Goal: Task Accomplishment & Management: Manage account settings

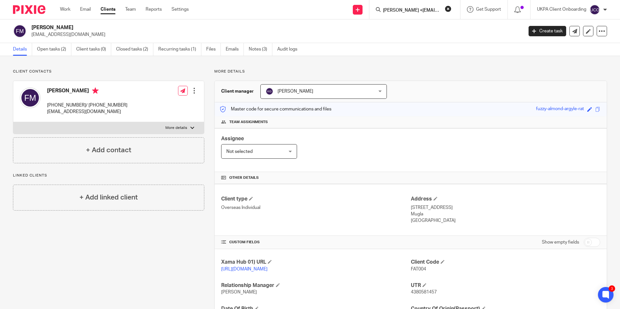
scroll to position [0, 22]
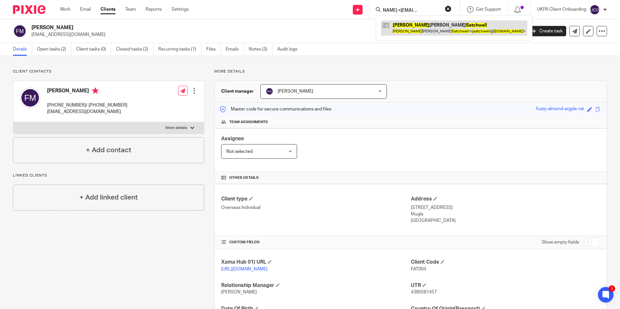
type input "Lisa Satchwell <ljsatchwell@aol.com>"
click at [423, 29] on link at bounding box center [454, 27] width 146 height 15
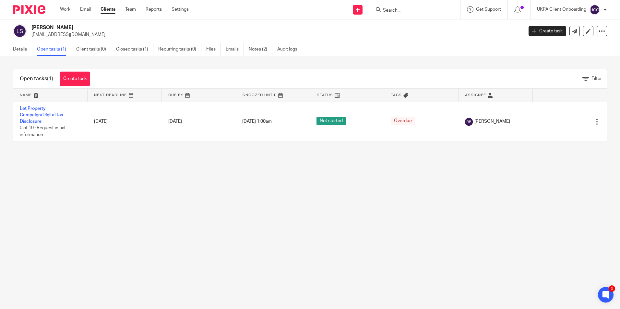
click at [411, 11] on input "Search" at bounding box center [411, 11] width 58 height 6
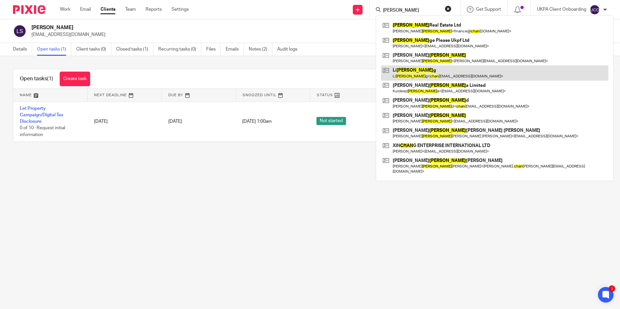
type input "li chan"
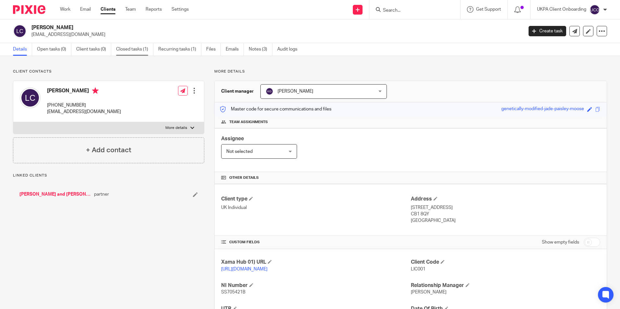
click at [129, 51] on link "Closed tasks (1)" at bounding box center [134, 49] width 37 height 13
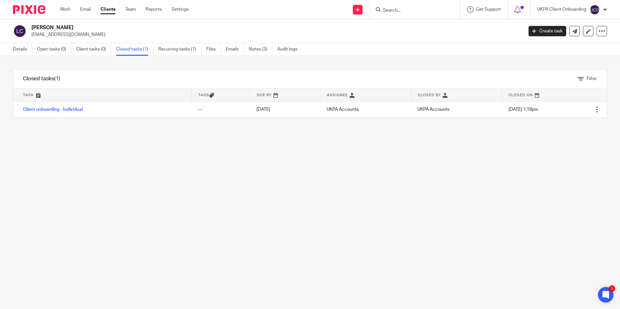
click at [406, 10] on input "Search" at bounding box center [411, 11] width 58 height 6
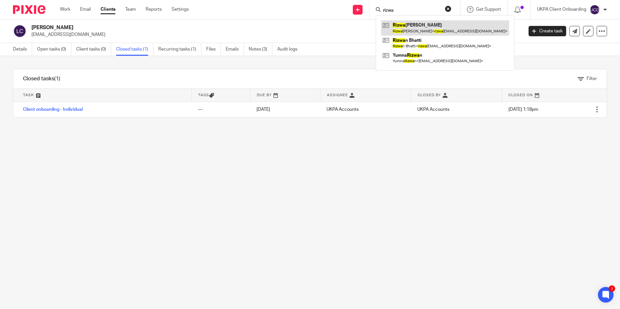
type input "rizwa"
click at [398, 12] on input "rizwa" at bounding box center [411, 11] width 58 height 6
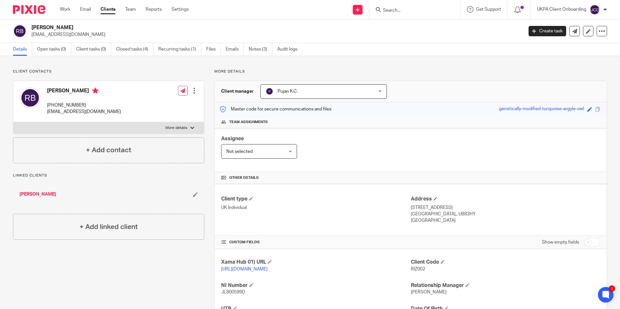
drag, startPoint x: 429, startPoint y: 17, endPoint x: 426, endPoint y: 13, distance: 5.1
click at [426, 14] on div at bounding box center [414, 9] width 91 height 19
click at [426, 13] on form at bounding box center [416, 10] width 69 height 8
click at [425, 13] on input "Search" at bounding box center [411, 11] width 58 height 6
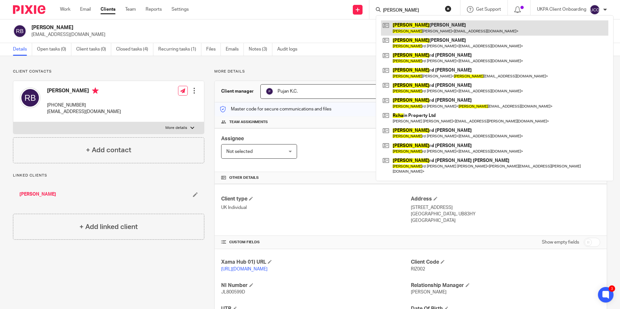
type input "rucha"
click at [431, 29] on link at bounding box center [494, 27] width 227 height 15
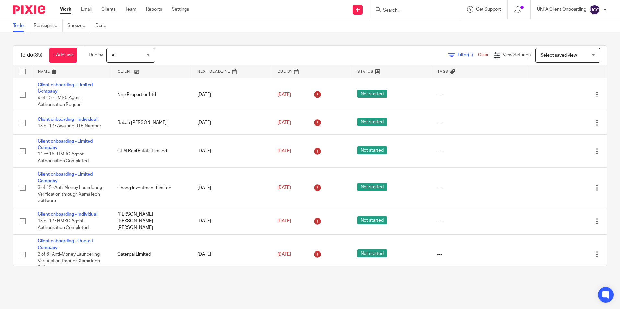
click at [56, 72] on link at bounding box center [70, 71] width 79 height 13
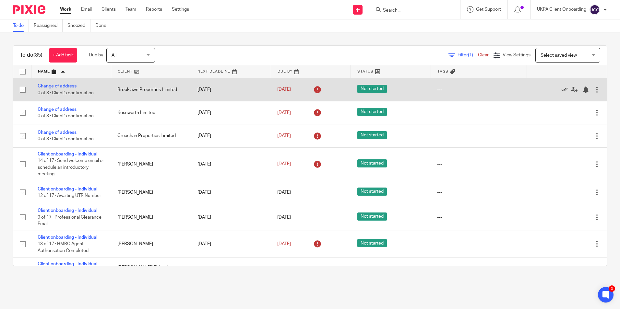
click at [22, 93] on input "checkbox" at bounding box center [23, 90] width 12 height 12
checkbox input "false"
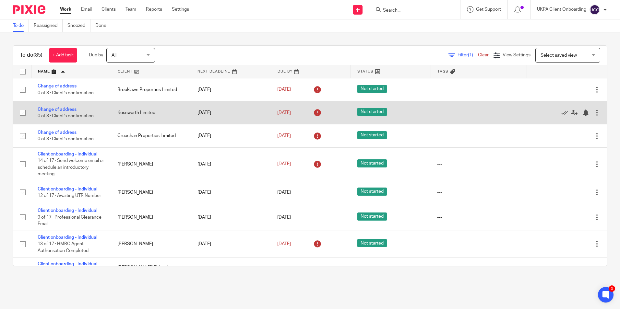
click at [25, 112] on input "checkbox" at bounding box center [23, 113] width 12 height 12
checkbox input "true"
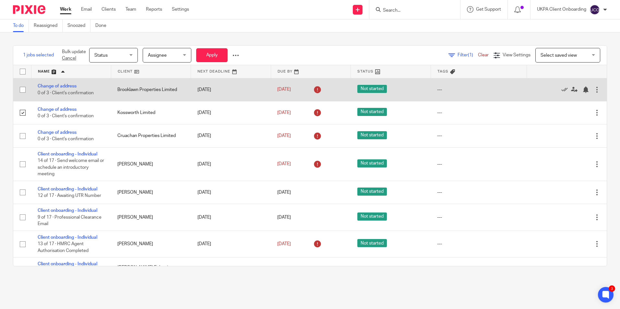
click at [23, 89] on input "checkbox" at bounding box center [23, 90] width 12 height 12
checkbox input "true"
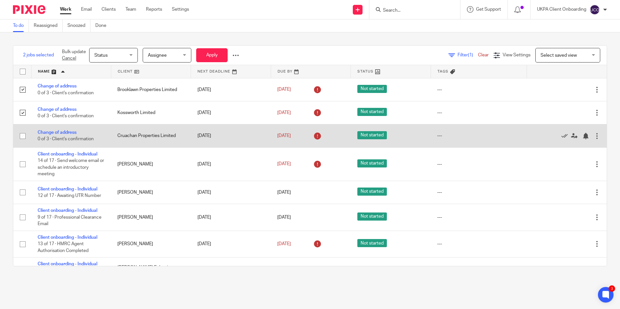
click at [22, 134] on input "checkbox" at bounding box center [23, 136] width 12 height 12
checkbox input "true"
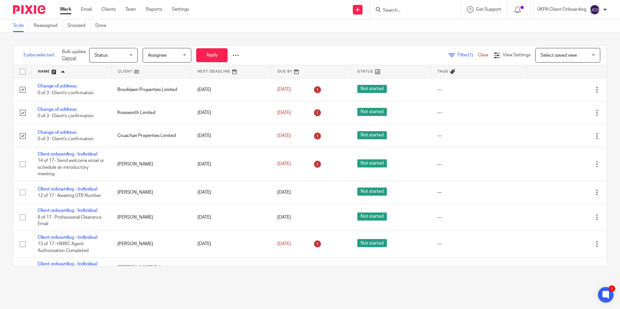
click at [157, 56] on span "Assignee" at bounding box center [157, 55] width 19 height 5
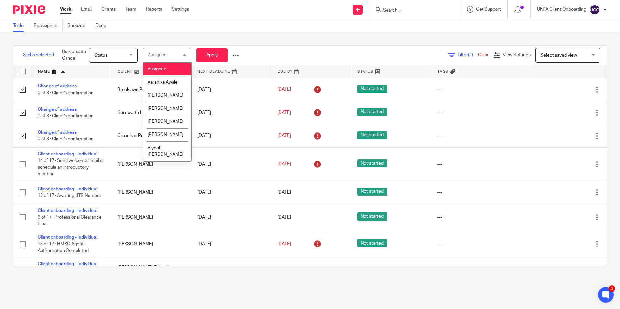
click at [157, 56] on div "Assignee" at bounding box center [157, 55] width 19 height 5
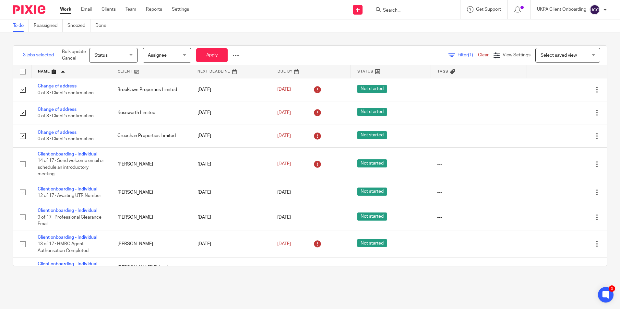
click at [157, 56] on span "Assignee" at bounding box center [157, 55] width 19 height 5
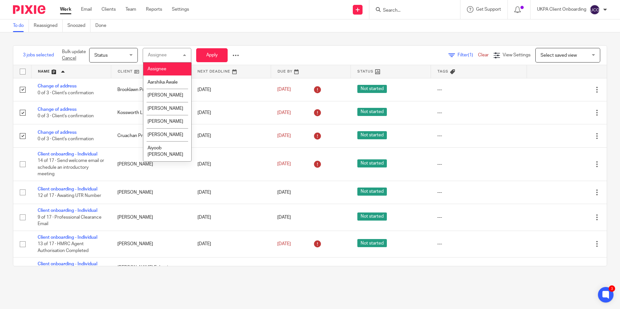
click at [123, 55] on span "Status" at bounding box center [111, 55] width 34 height 14
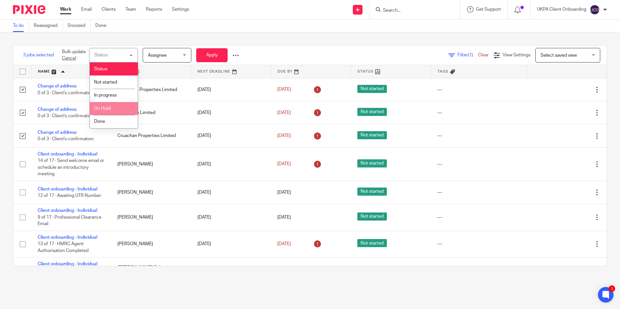
click at [104, 112] on li "On Hold" at bounding box center [114, 108] width 48 height 13
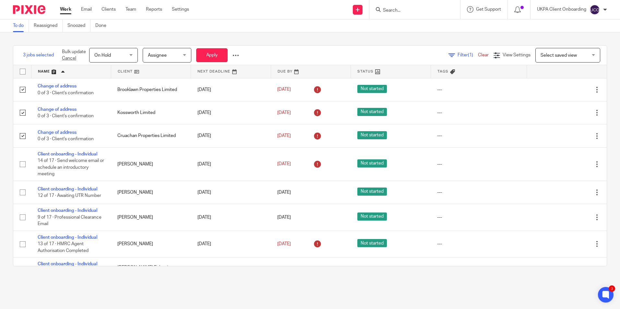
click at [169, 55] on span "Assignee" at bounding box center [165, 55] width 34 height 14
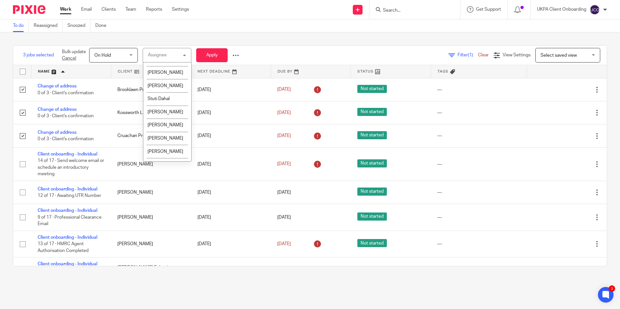
scroll to position [1166, 0]
click at [162, 98] on li "UKPA Company Secretarial" at bounding box center [167, 106] width 48 height 20
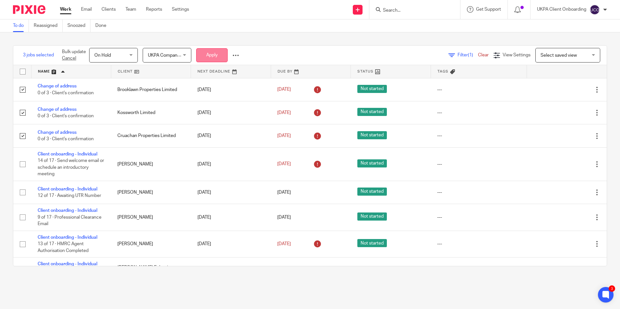
click at [220, 59] on button "Apply" at bounding box center [211, 55] width 31 height 14
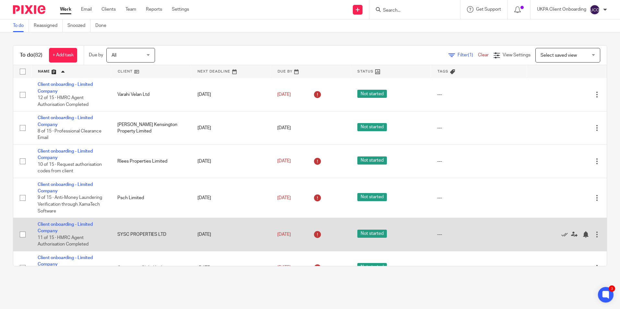
scroll to position [1848, 0]
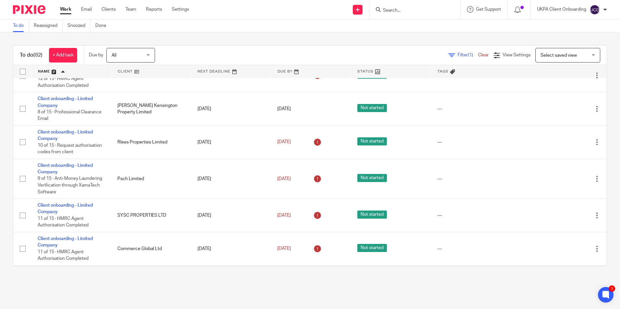
click at [457, 56] on span "Filter (1)" at bounding box center [467, 55] width 20 height 5
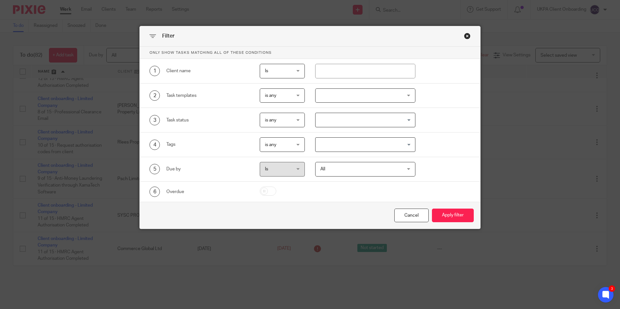
click at [464, 36] on div "Close this dialog window" at bounding box center [467, 36] width 6 height 6
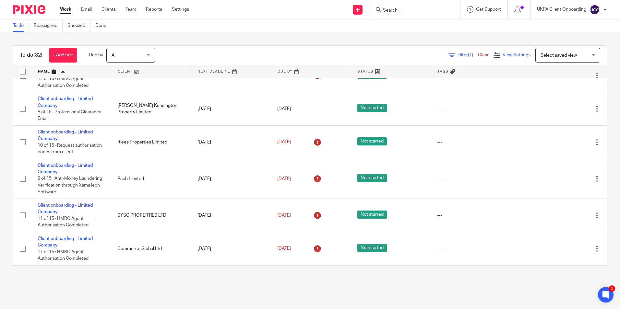
click at [493, 54] on div "View Settings" at bounding box center [511, 55] width 37 height 7
click at [423, 45] on div "To do (82) + Add task Due by All All Today Tomorrow This week Next week This mo…" at bounding box center [310, 155] width 620 height 247
click at [550, 55] on span "Select saved view" at bounding box center [558, 55] width 36 height 5
click at [550, 55] on div "Select saved view" at bounding box center [558, 55] width 36 height 5
click at [448, 57] on link "Filter (1)" at bounding box center [462, 55] width 29 height 5
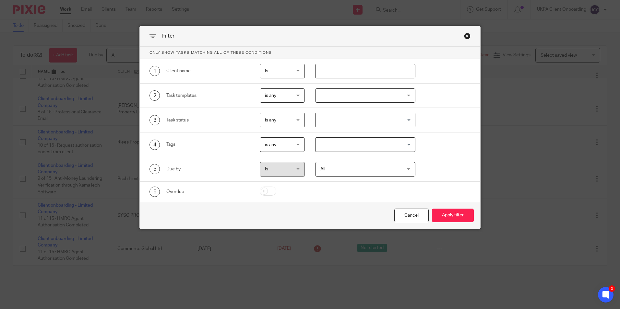
click at [322, 69] on input "text" at bounding box center [365, 71] width 100 height 15
click at [441, 214] on button "Apply filter" at bounding box center [453, 216] width 42 height 14
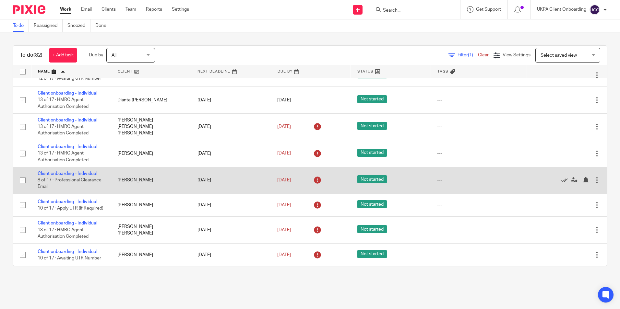
scroll to position [162, 0]
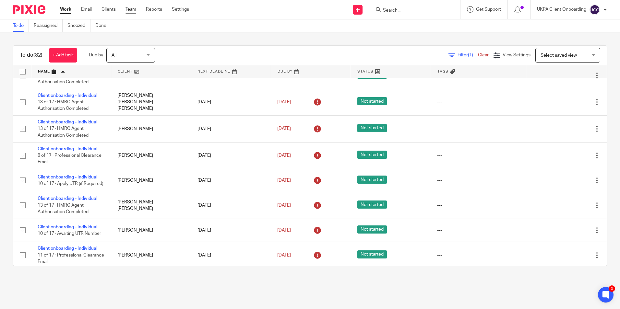
click at [130, 9] on link "Team" at bounding box center [130, 9] width 11 height 6
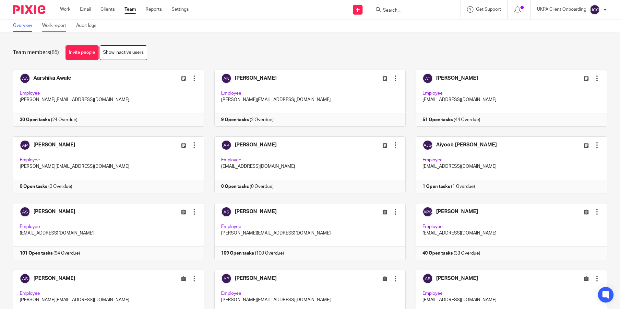
click at [45, 23] on link "Work report" at bounding box center [56, 25] width 29 height 13
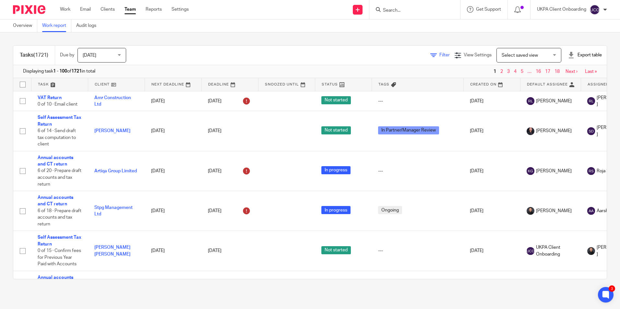
click at [430, 55] on link "Filter" at bounding box center [439, 55] width 19 height 5
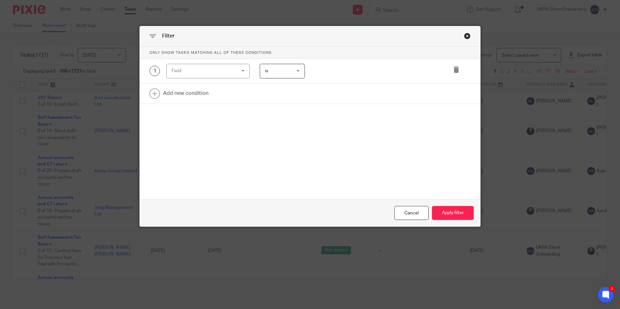
click at [200, 75] on div "Field" at bounding box center [202, 71] width 62 height 14
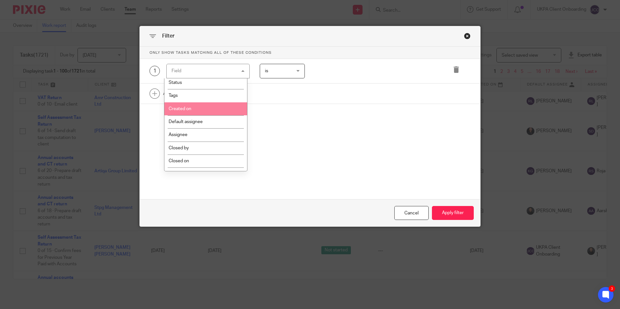
scroll to position [65, 0]
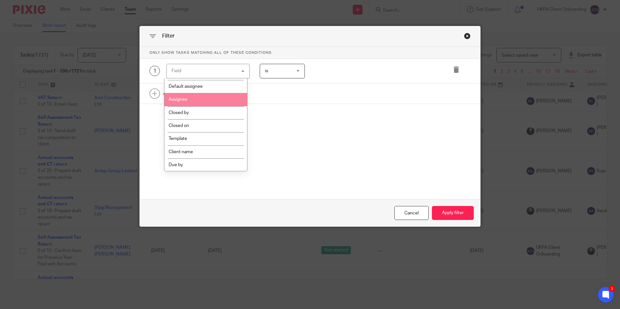
click at [191, 100] on li "Assignee" at bounding box center [205, 99] width 83 height 13
click at [191, 100] on link at bounding box center [310, 94] width 340 height 20
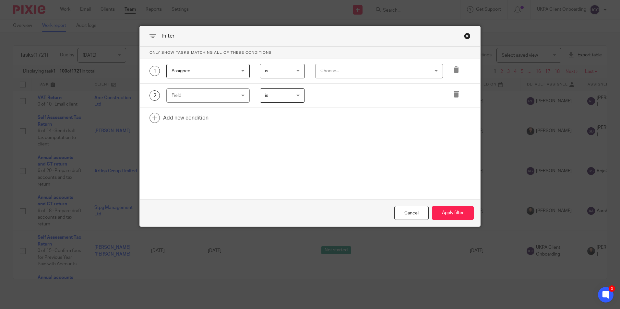
click at [339, 65] on div "Choose..." at bounding box center [369, 71] width 98 height 14
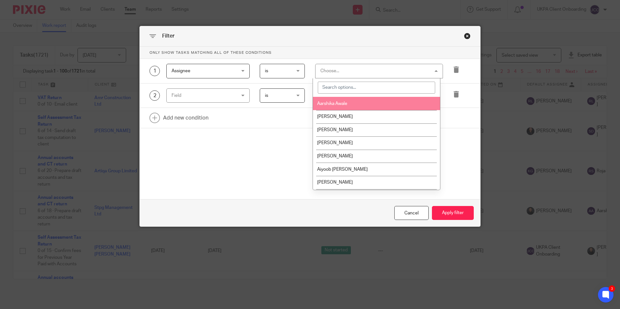
click at [347, 86] on input "search" at bounding box center [376, 88] width 117 height 12
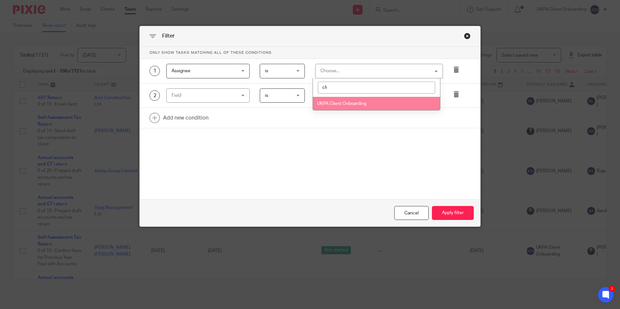
type input "cli"
click at [370, 98] on li "UKPA Client Onboarding" at bounding box center [376, 103] width 127 height 13
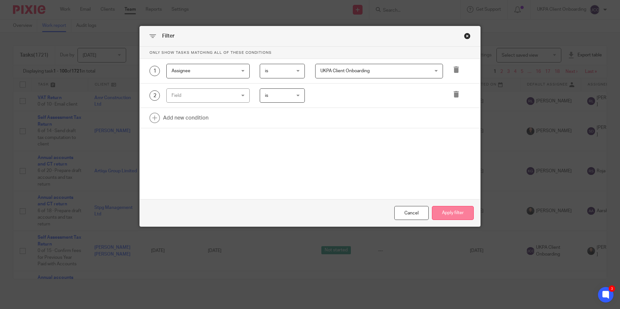
click at [454, 220] on button "Apply filter" at bounding box center [453, 213] width 42 height 14
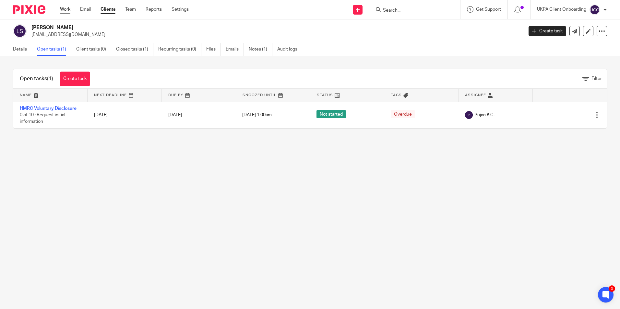
click at [69, 9] on link "Work" at bounding box center [65, 9] width 10 height 6
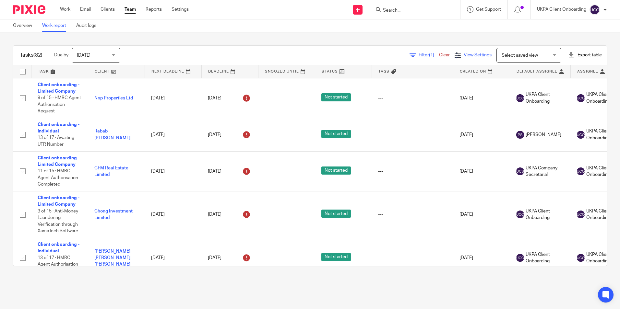
scroll to position [194, 0]
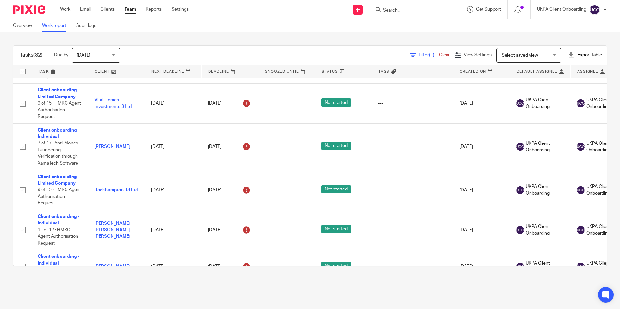
click at [579, 55] on div "Export table" at bounding box center [585, 55] width 34 height 6
click at [559, 78] on link "Excel spreadsheet" at bounding box center [569, 79] width 38 height 5
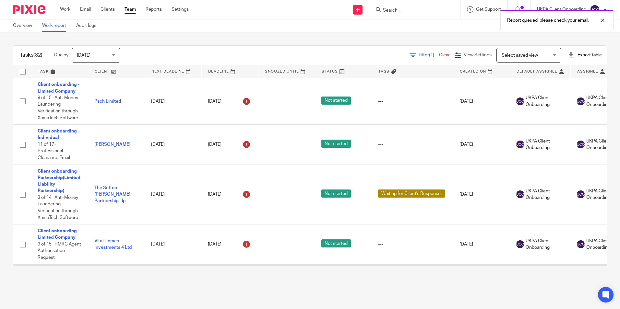
scroll to position [583, 0]
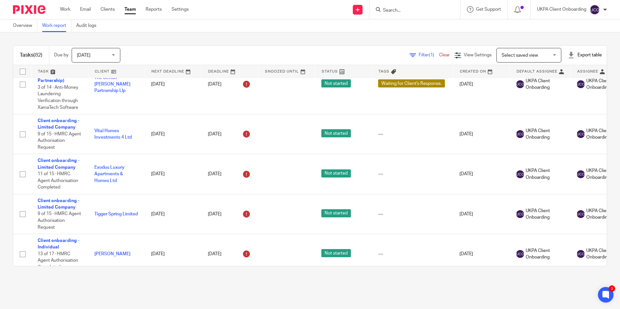
click at [418, 53] on span "Filter (1)" at bounding box center [428, 55] width 20 height 5
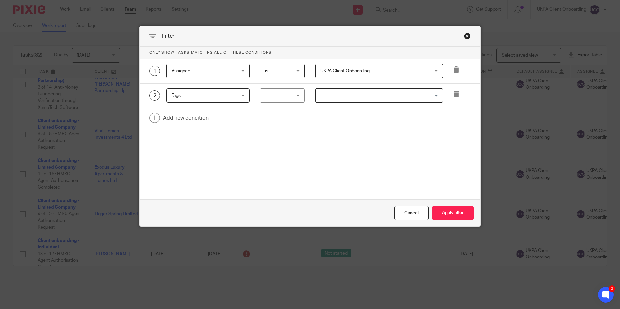
click at [200, 72] on span "Assignee" at bounding box center [202, 71] width 62 height 14
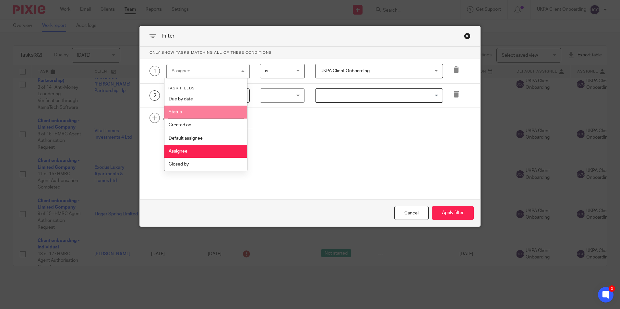
click at [183, 114] on li "Status" at bounding box center [205, 112] width 83 height 13
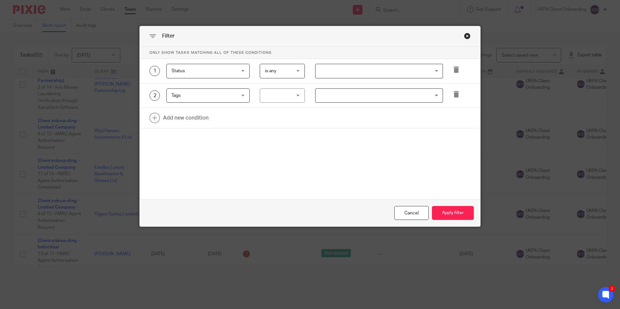
click at [338, 67] on input "Search for option" at bounding box center [377, 70] width 123 height 11
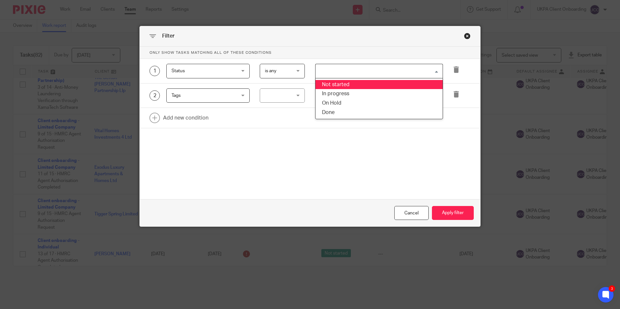
click at [333, 88] on li "Not started" at bounding box center [378, 84] width 127 height 9
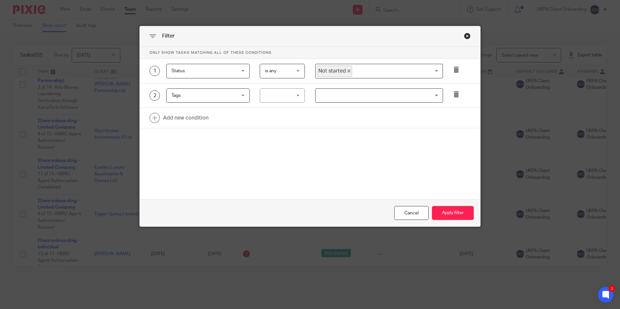
click at [362, 69] on input "Search for option" at bounding box center [396, 70] width 86 height 11
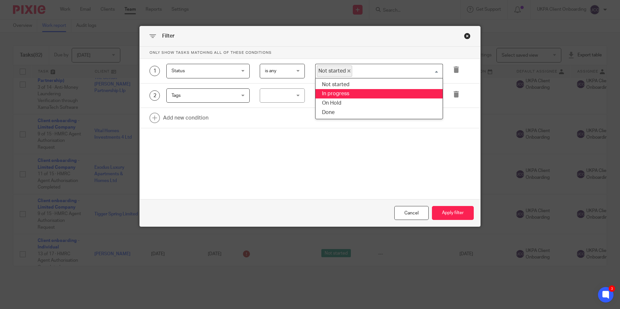
click at [347, 91] on li "In progress" at bounding box center [378, 93] width 127 height 9
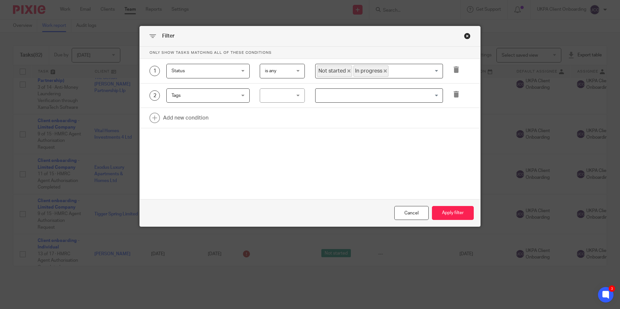
click at [389, 67] on input "Search for option" at bounding box center [414, 70] width 50 height 11
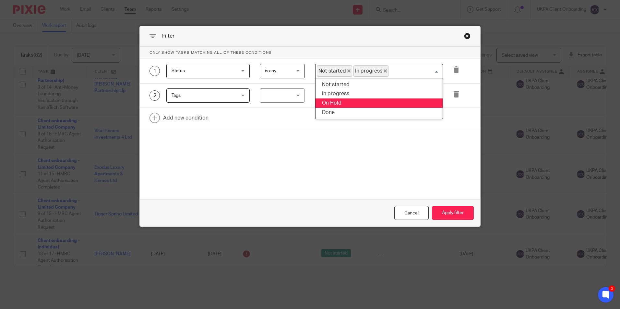
click at [343, 102] on li "On Hold" at bounding box center [378, 103] width 127 height 9
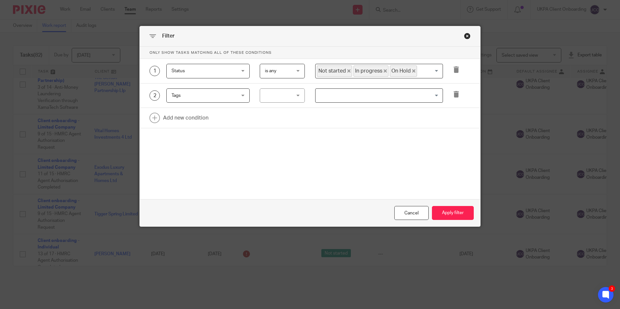
click at [216, 96] on span "Tags" at bounding box center [202, 96] width 62 height 14
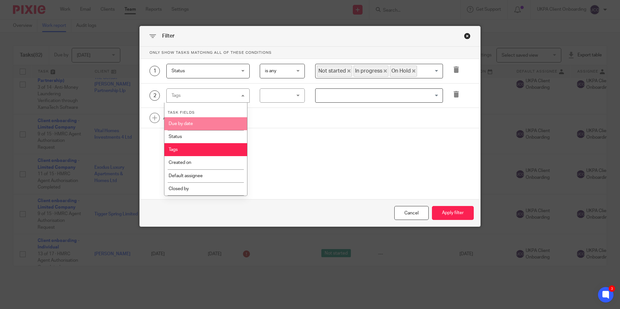
click at [194, 126] on li "Due by date" at bounding box center [205, 123] width 83 height 13
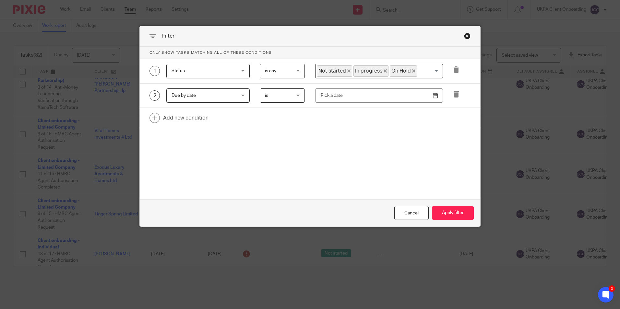
click at [291, 95] on span "is" at bounding box center [281, 96] width 32 height 14
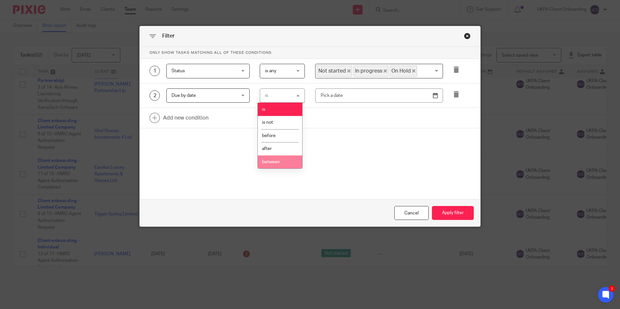
drag, startPoint x: 277, startPoint y: 162, endPoint x: 322, endPoint y: 129, distance: 56.3
click at [277, 162] on span "between" at bounding box center [271, 162] width 18 height 5
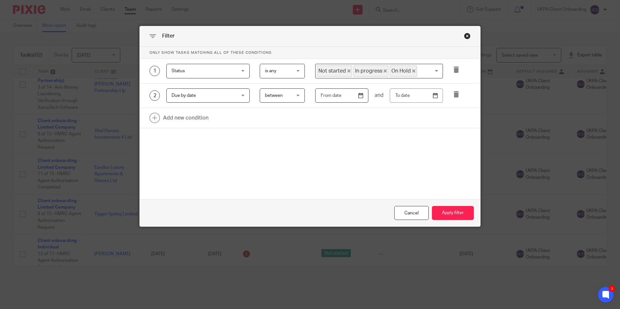
click at [352, 97] on input "text" at bounding box center [341, 95] width 53 height 15
click at [358, 98] on input "Use the arrow keys to pick a date" at bounding box center [341, 95] width 53 height 15
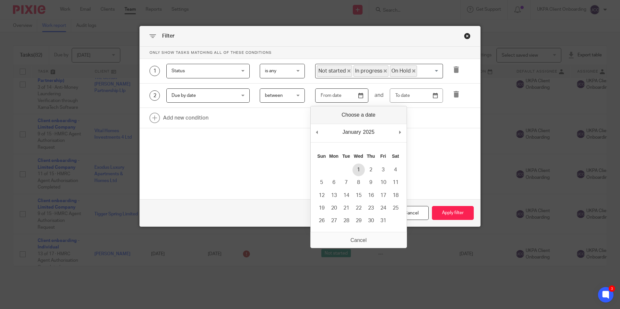
type input "2025-01-01"
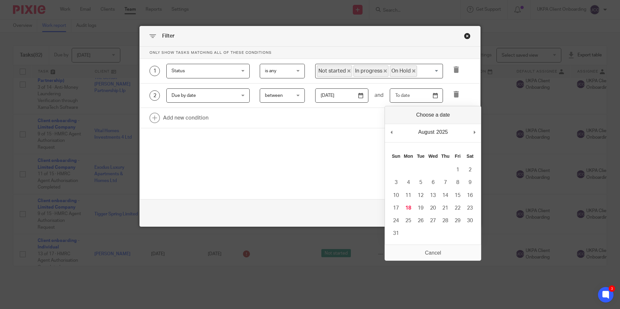
click at [433, 96] on input "Use the arrow keys to pick a date" at bounding box center [416, 95] width 53 height 15
type input "2025-07-31"
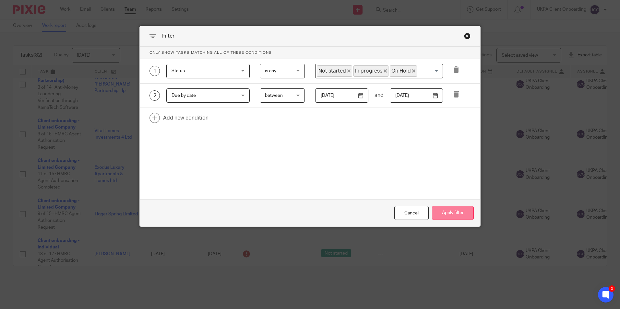
click at [453, 209] on button "Apply filter" at bounding box center [453, 213] width 42 height 14
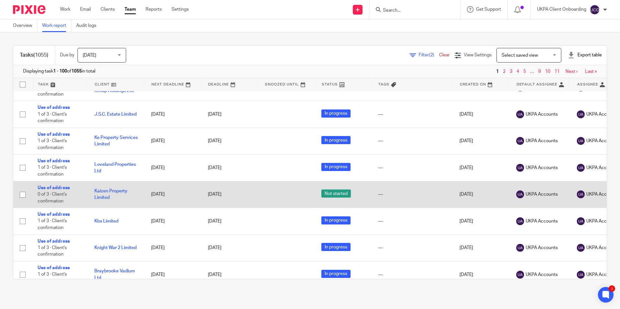
scroll to position [2496, 0]
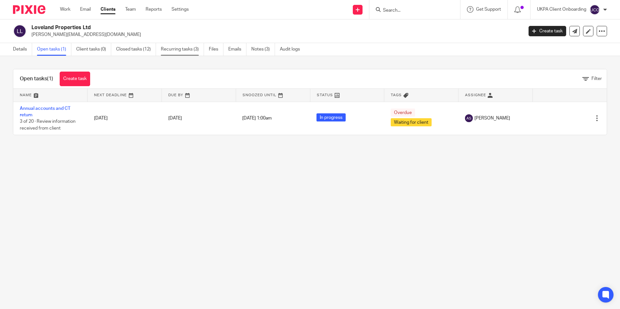
click at [194, 50] on link "Recurring tasks (3)" at bounding box center [182, 49] width 43 height 13
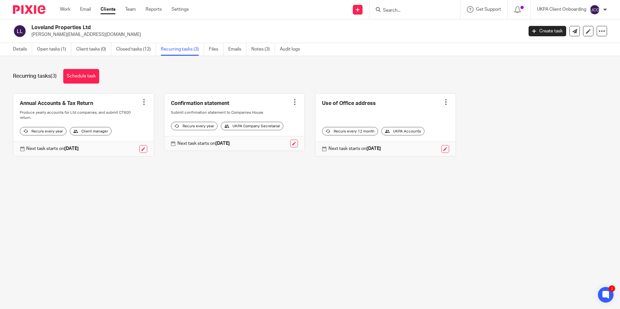
click at [395, 13] on input "Search" at bounding box center [411, 11] width 58 height 6
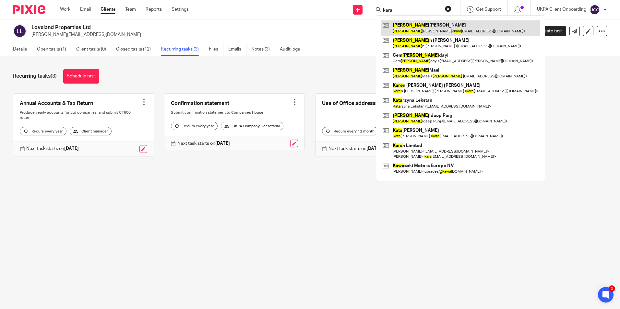
type input "kara"
click at [402, 25] on link at bounding box center [460, 27] width 159 height 15
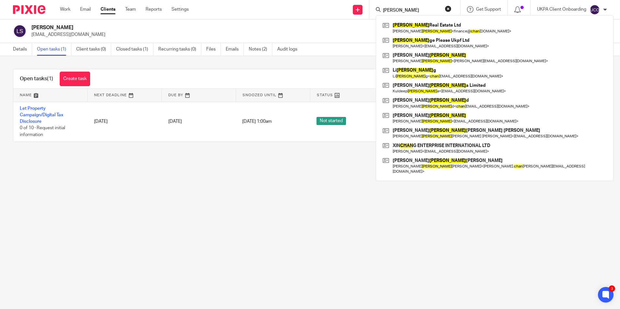
click at [407, 8] on input "li chan" at bounding box center [411, 11] width 58 height 6
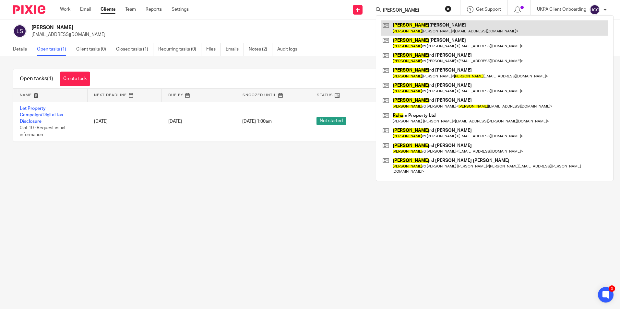
type input "rucha"
click at [407, 25] on link at bounding box center [494, 27] width 227 height 15
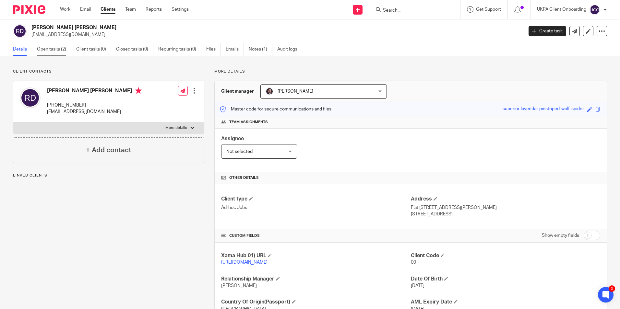
click at [61, 47] on link "Open tasks (2)" at bounding box center [54, 49] width 34 height 13
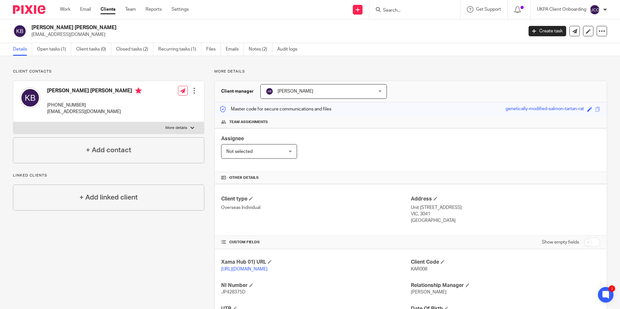
click at [404, 12] on input "Search" at bounding box center [411, 11] width 58 height 6
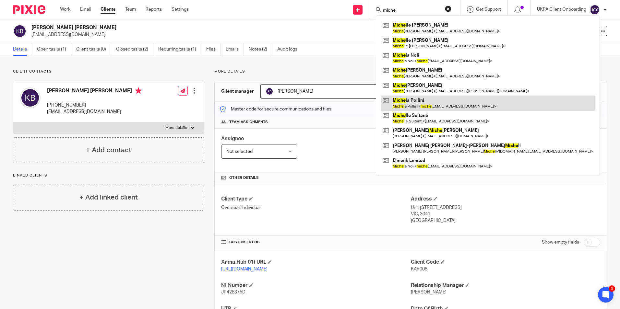
type input "miche"
click at [416, 104] on link at bounding box center [488, 103] width 214 height 15
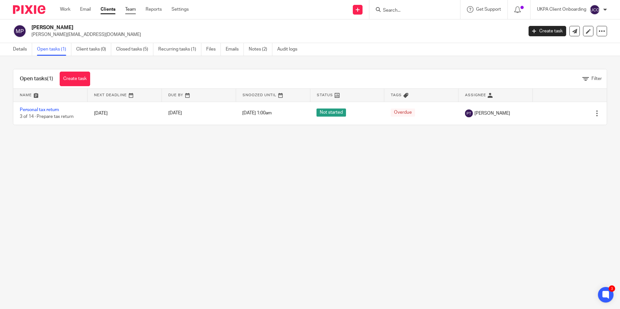
click at [134, 11] on link "Team" at bounding box center [130, 9] width 11 height 6
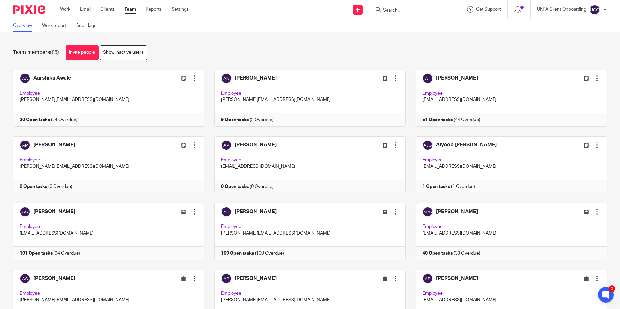
click at [404, 10] on input "Search" at bounding box center [411, 11] width 58 height 6
paste input "Silverhaven Properties Limited"
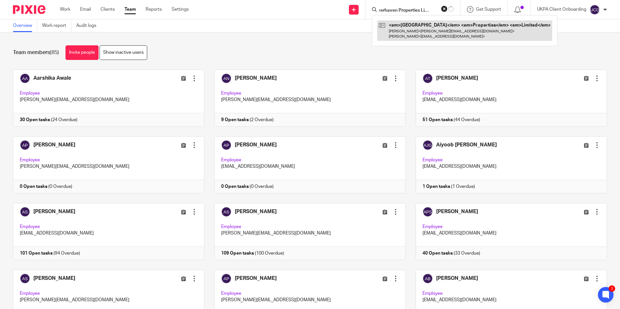
type input "Silverhaven Properties Limited"
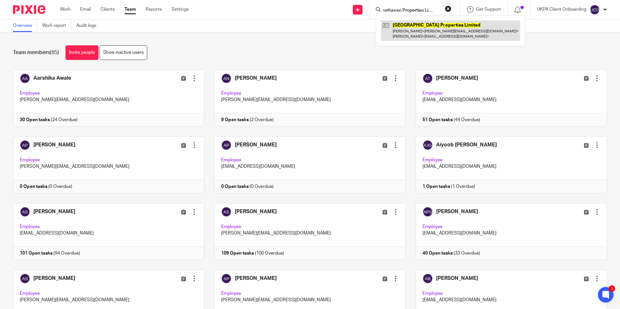
click at [403, 29] on link at bounding box center [450, 30] width 139 height 20
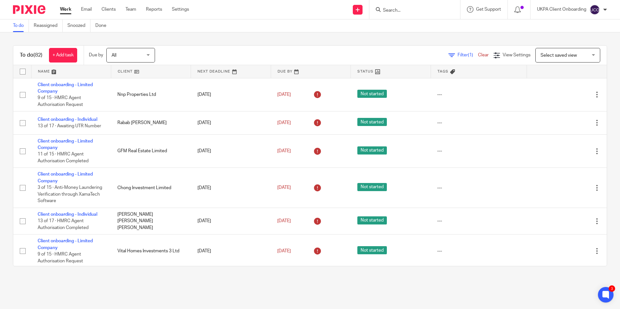
click at [401, 8] on input "Search" at bounding box center [411, 11] width 58 height 6
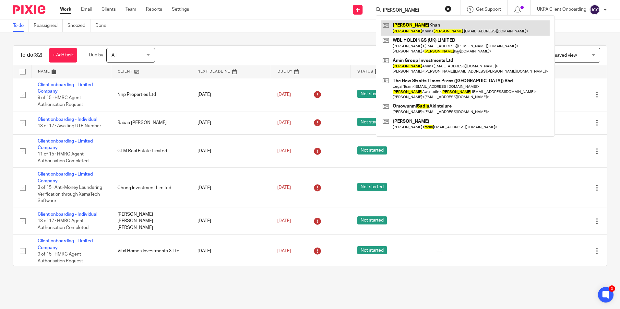
type input "nadia"
click at [423, 22] on link at bounding box center [465, 27] width 169 height 15
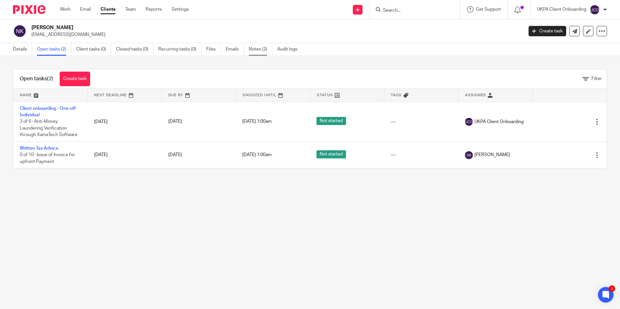
click at [268, 49] on link "Notes (2)" at bounding box center [261, 49] width 24 height 13
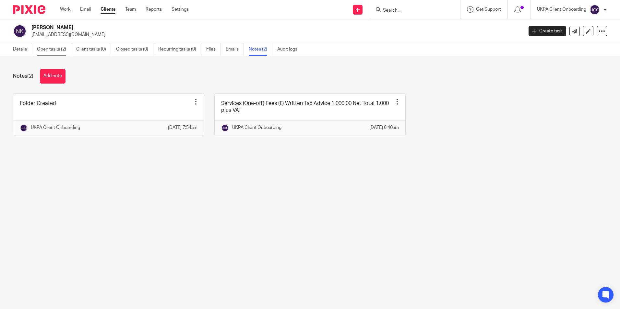
click at [50, 50] on link "Open tasks (2)" at bounding box center [54, 49] width 34 height 13
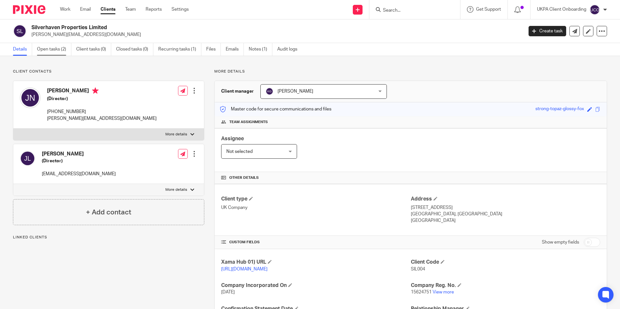
click at [52, 52] on link "Open tasks (2)" at bounding box center [54, 49] width 34 height 13
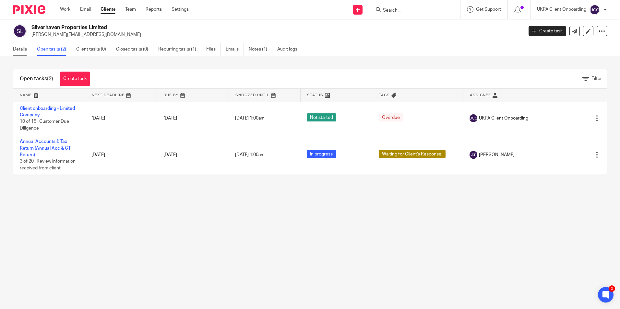
click at [15, 48] on link "Details" at bounding box center [22, 49] width 19 height 13
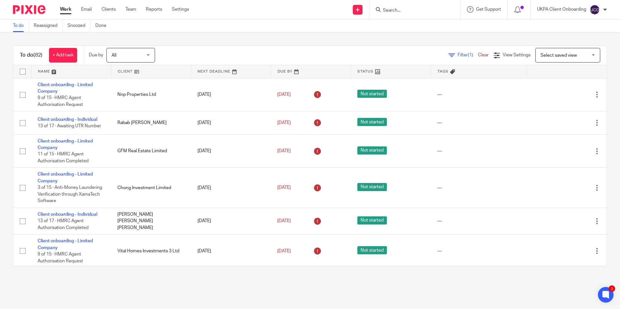
click at [416, 12] on input "Search" at bounding box center [411, 11] width 58 height 6
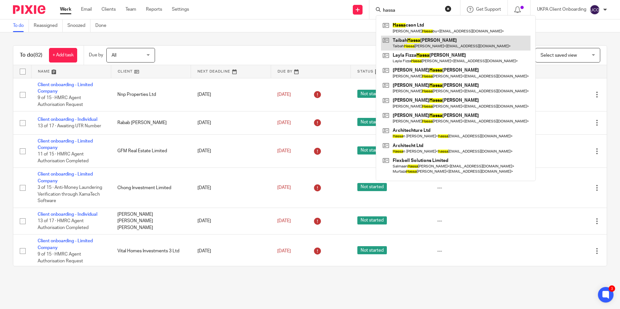
type input "hassa"
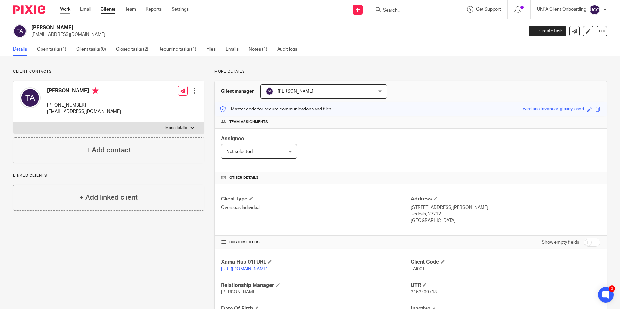
click at [65, 11] on link "Work" at bounding box center [65, 9] width 10 height 6
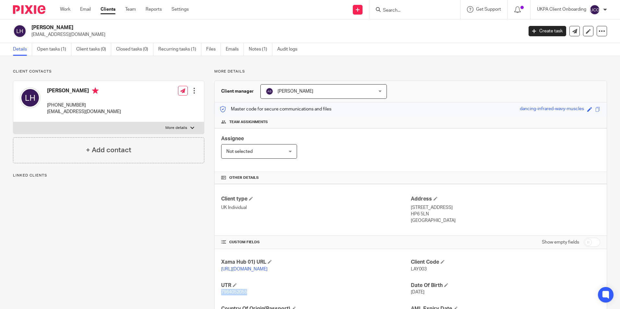
click at [232, 290] on span "7964052055" at bounding box center [234, 292] width 26 height 5
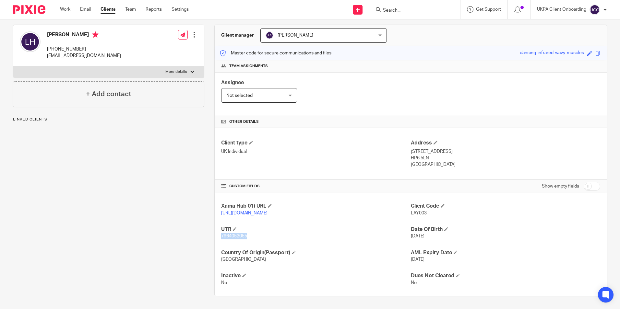
drag, startPoint x: 0, startPoint y: 0, endPoint x: 232, endPoint y: 238, distance: 332.6
copy span "7964052055"
click at [399, 7] on form at bounding box center [416, 10] width 69 height 8
click at [399, 8] on input "Search" at bounding box center [411, 11] width 58 height 6
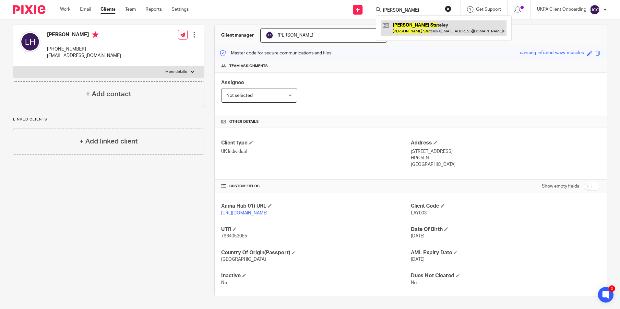
type input "andrew stu"
click at [416, 22] on link at bounding box center [443, 27] width 125 height 15
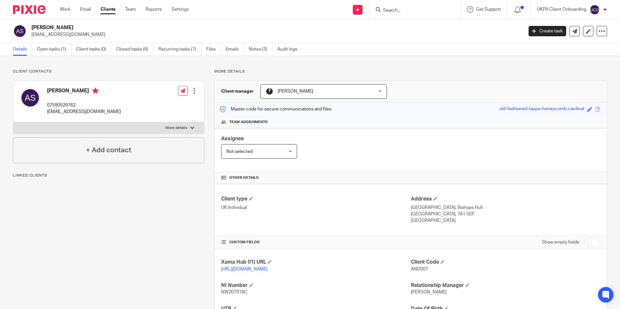
drag, startPoint x: 45, startPoint y: 50, endPoint x: 8, endPoint y: 70, distance: 42.1
click at [46, 51] on link "Open tasks (1)" at bounding box center [54, 49] width 34 height 13
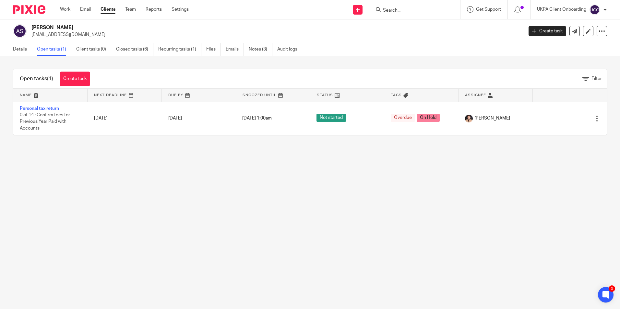
click at [407, 12] on input "Search" at bounding box center [411, 11] width 58 height 6
paste input "[EMAIL_ADDRESS][DOMAIN_NAME]>"
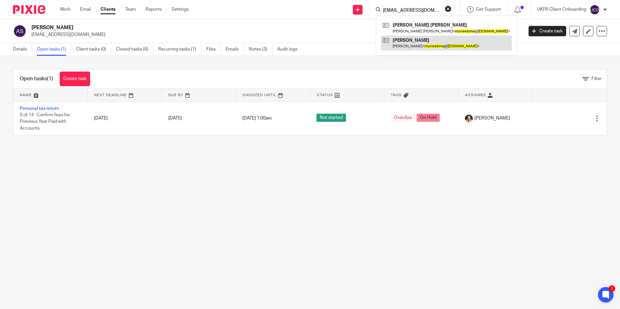
type input "[EMAIL_ADDRESS][DOMAIN_NAME]>"
click at [408, 44] on link at bounding box center [446, 43] width 131 height 15
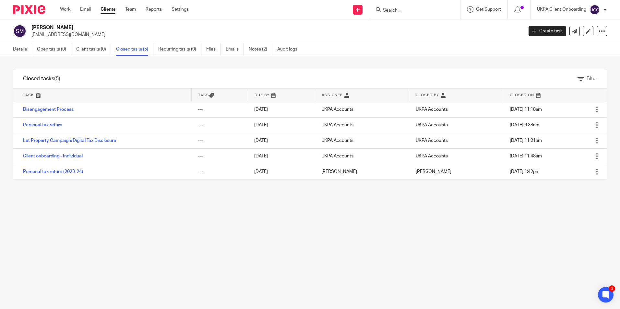
click at [401, 14] on div at bounding box center [414, 9] width 91 height 19
click at [402, 11] on div at bounding box center [414, 9] width 91 height 19
click at [402, 11] on input "Search" at bounding box center [411, 11] width 58 height 6
drag, startPoint x: 402, startPoint y: 11, endPoint x: 406, endPoint y: 10, distance: 4.0
click at [403, 11] on input "Search" at bounding box center [411, 11] width 58 height 6
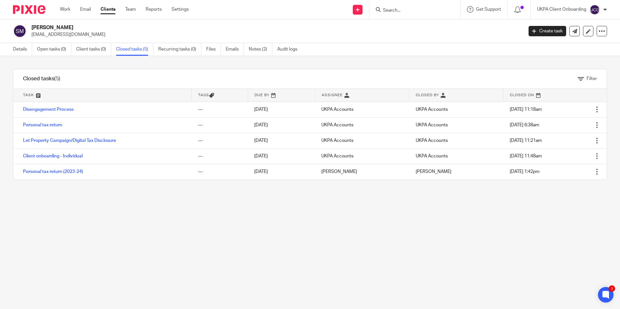
click at [406, 10] on input "Search" at bounding box center [411, 11] width 58 height 6
click at [401, 9] on input "Search" at bounding box center [411, 11] width 58 height 6
paste input "Glenn.Hardie@mab.org.uk>"
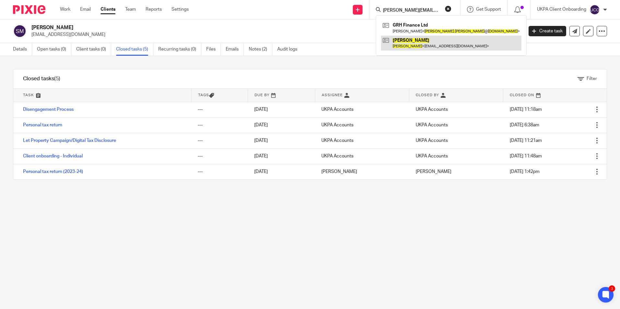
type input "Glenn.Hardie@mab.org.uk>"
drag, startPoint x: 404, startPoint y: 41, endPoint x: 418, endPoint y: 44, distance: 14.3
click at [404, 41] on link at bounding box center [451, 43] width 140 height 15
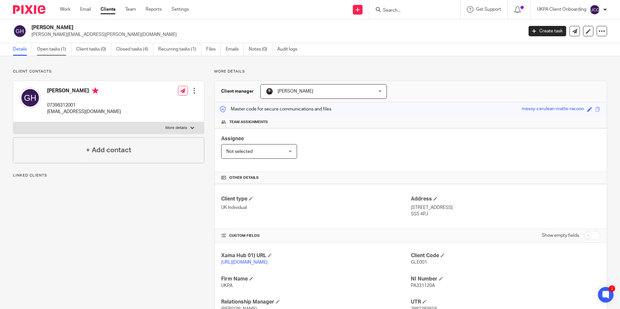
click at [57, 55] on link "Open tasks (1)" at bounding box center [54, 49] width 34 height 13
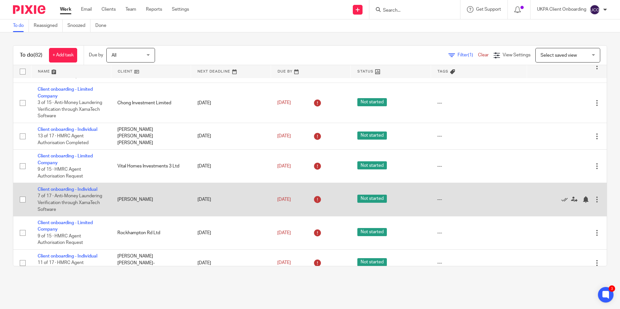
scroll to position [97, 0]
